Goal: Information Seeking & Learning: Stay updated

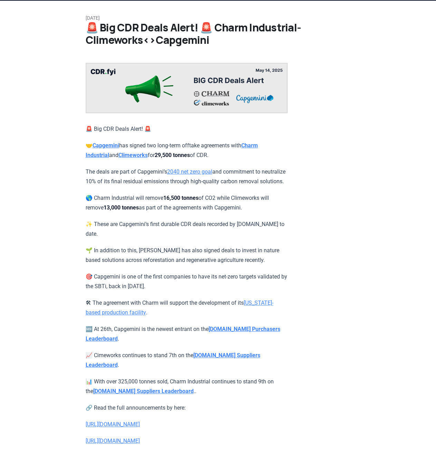
scroll to position [34, 0]
